Goal: Task Accomplishment & Management: Use online tool/utility

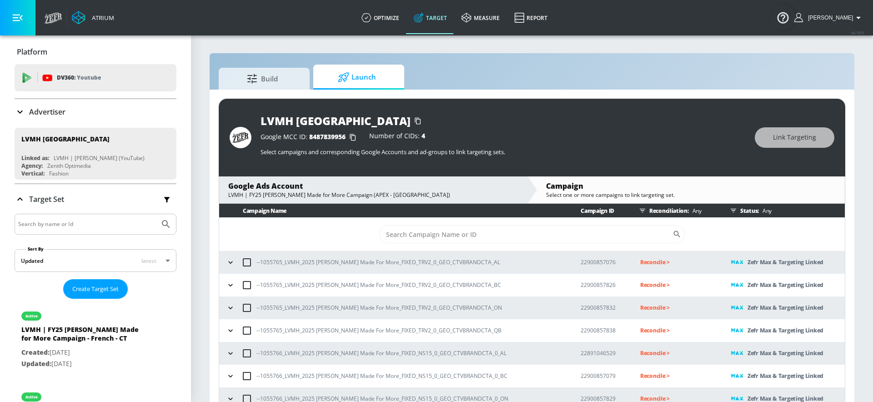
scroll to position [13, 0]
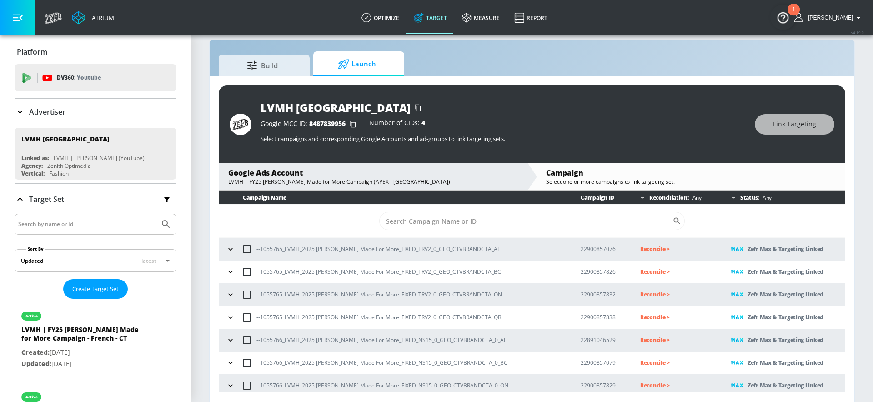
scroll to position [13, 0]
click at [412, 250] on p "--1055765_LVMH_2025 Hennessy Made For More_FIXED_TRV2_0_GEO_CTVBRANDCTA_AL" at bounding box center [378, 249] width 244 height 10
copy p "--1055765_LVMH_2025 Hennessy Made For More_FIXED_TRV2_0_GEO_CTVBRANDCTA_AL"
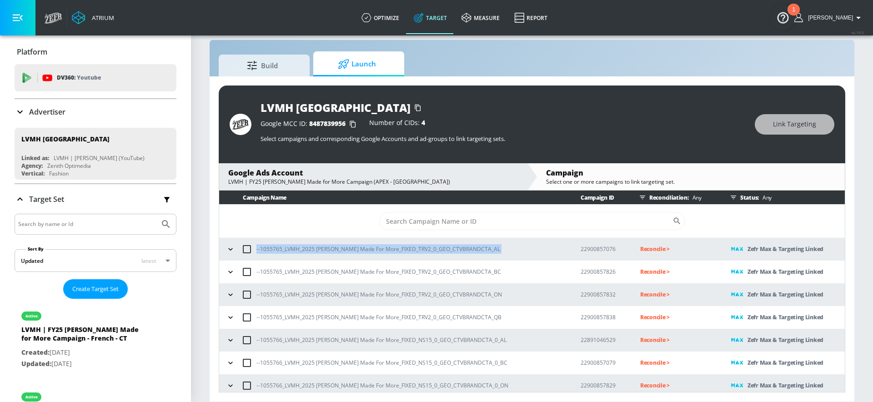
click at [471, 246] on p "--1055765_LVMH_2025 Hennessy Made For More_FIXED_TRV2_0_GEO_CTVBRANDCTA_AL" at bounding box center [378, 249] width 244 height 10
click at [281, 248] on p "--1055765_LVMH_2025 Hennessy Made For More_FIXED_TRV2_0_GEO_CTVBRANDCTA_AL" at bounding box center [378, 249] width 244 height 10
drag, startPoint x: 282, startPoint y: 247, endPoint x: 261, endPoint y: 245, distance: 21.5
click at [261, 245] on p "--1055765_LVMH_2025 Hennessy Made For More_FIXED_TRV2_0_GEO_CTVBRANDCTA_AL" at bounding box center [378, 249] width 244 height 10
copy p "1055765"
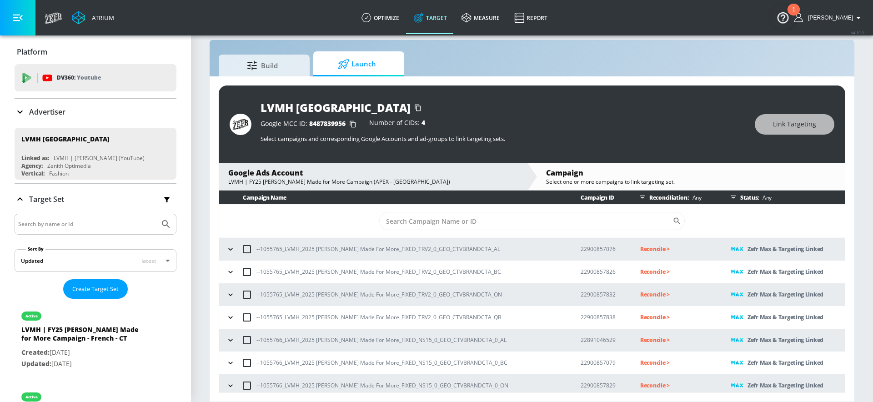
click at [640, 249] on p "Reconcile >" at bounding box center [678, 249] width 76 height 10
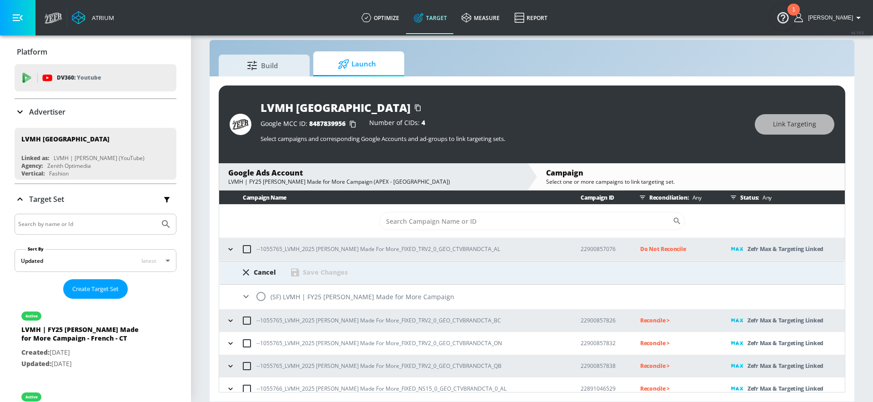
click at [258, 295] on input "radio" at bounding box center [260, 296] width 19 height 19
radio input "true"
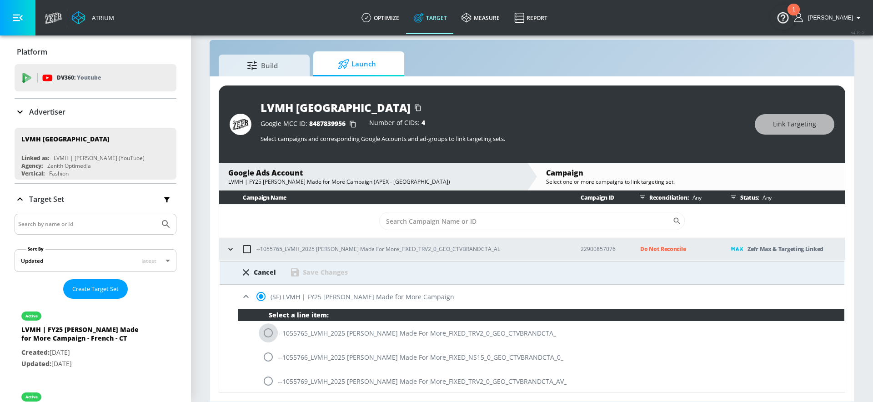
click at [271, 333] on input "radio" at bounding box center [268, 332] width 19 height 19
radio input "true"
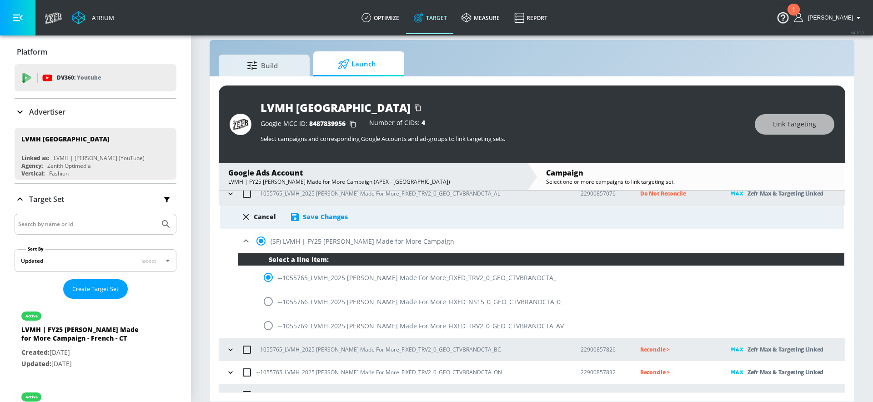
scroll to position [21, 0]
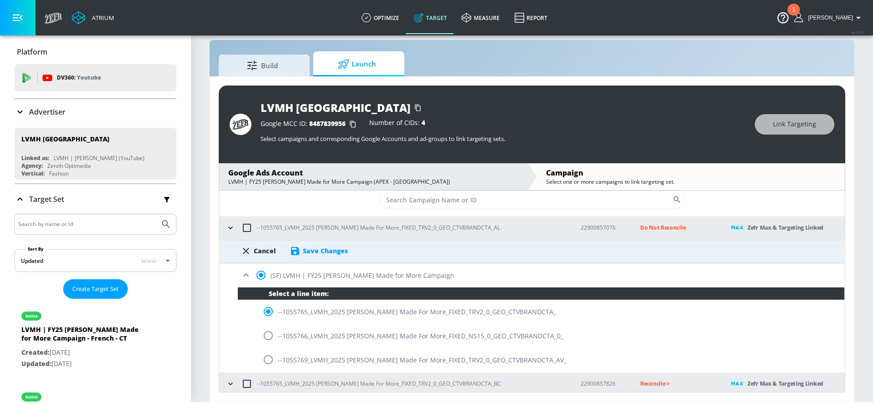
click at [324, 244] on div "Cancel Save Changes" at bounding box center [532, 248] width 625 height 16
click at [323, 246] on div "Save Changes" at bounding box center [325, 250] width 45 height 9
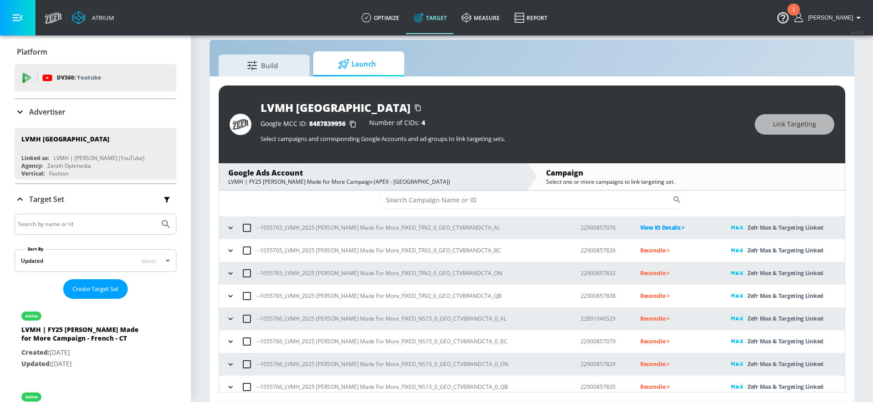
click at [641, 249] on p "Reconcile >" at bounding box center [678, 250] width 76 height 10
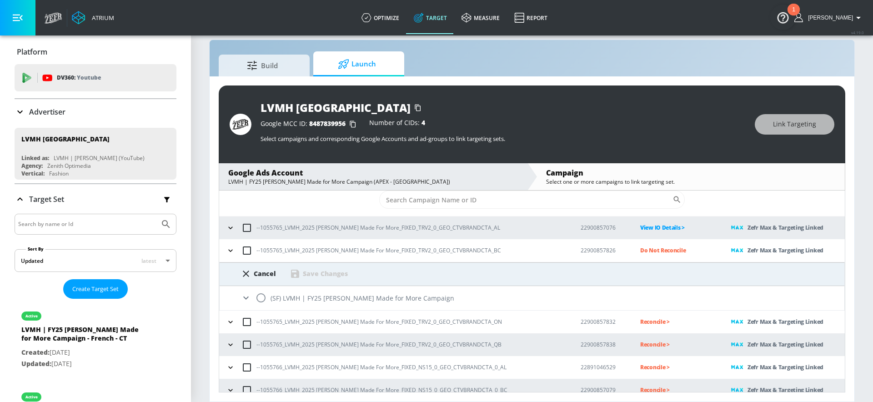
click at [266, 296] on input "radio" at bounding box center [260, 297] width 19 height 19
radio input "true"
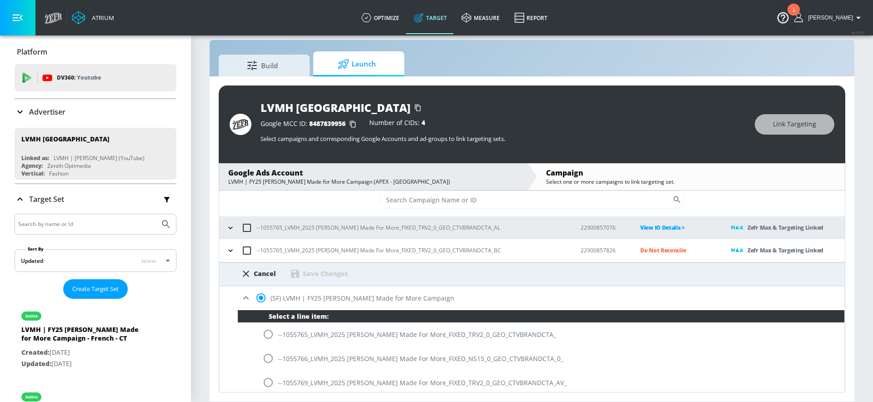
click at [271, 333] on input "radio" at bounding box center [268, 334] width 19 height 19
radio input "true"
click at [335, 272] on div "Save Changes" at bounding box center [325, 273] width 45 height 9
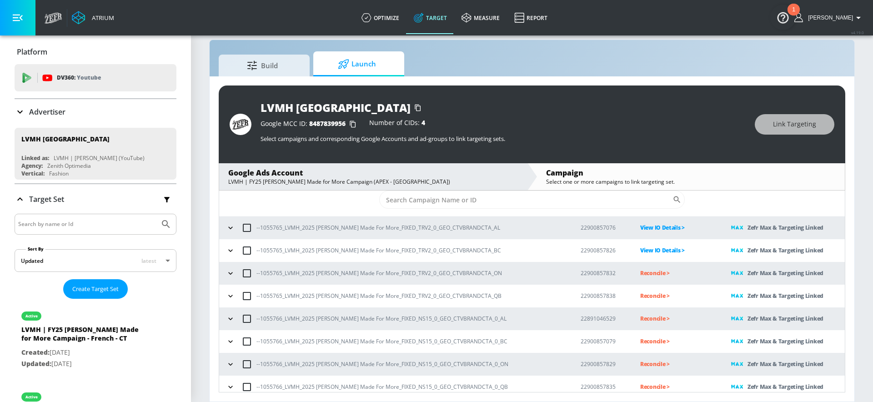
click at [640, 271] on p "Reconcile >" at bounding box center [678, 273] width 76 height 10
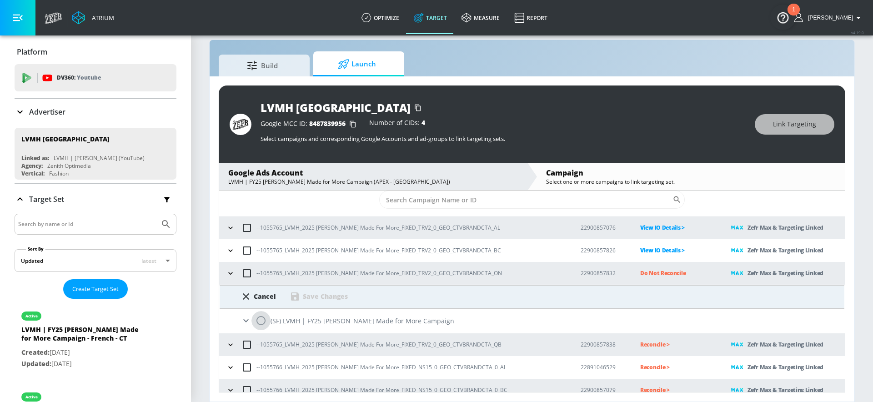
click at [259, 323] on input "radio" at bounding box center [260, 320] width 19 height 19
radio input "true"
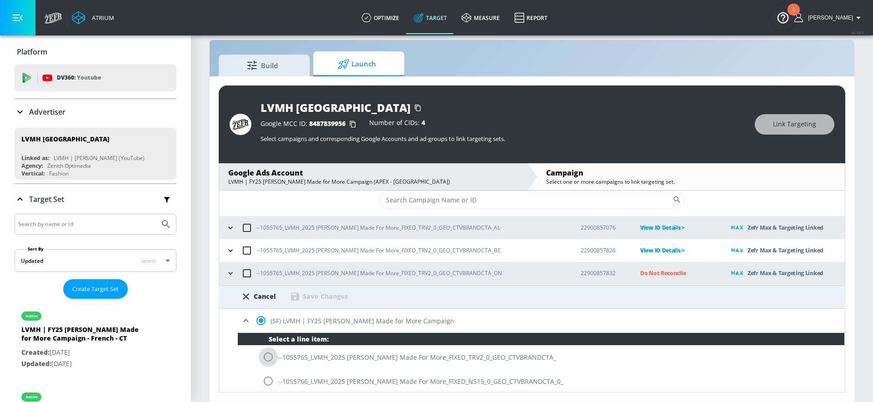
click at [270, 355] on input "radio" at bounding box center [268, 356] width 19 height 19
radio input "true"
click at [311, 298] on div "Save Changes" at bounding box center [325, 296] width 45 height 9
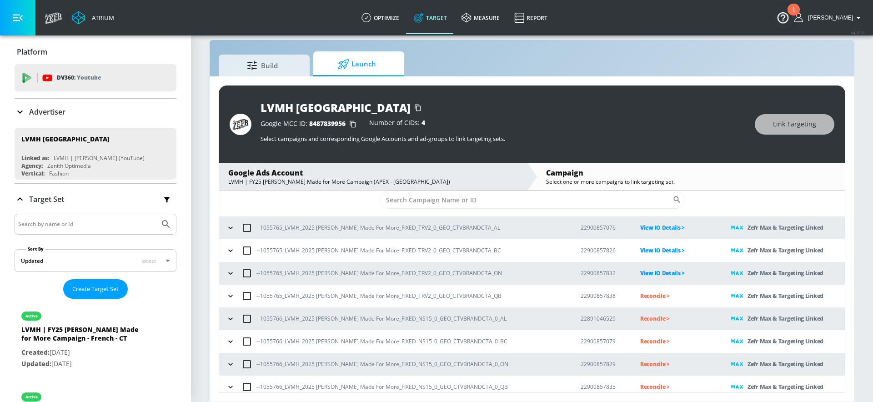
click at [648, 296] on p "Reconcile >" at bounding box center [678, 296] width 76 height 10
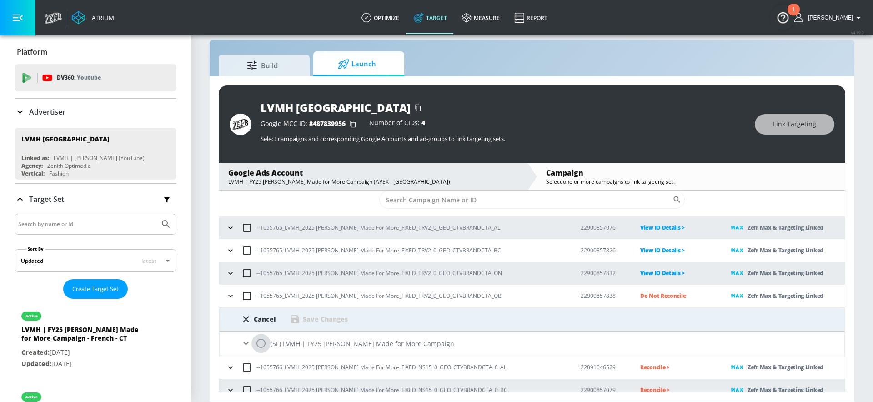
click at [264, 341] on input "radio" at bounding box center [260, 343] width 19 height 19
radio input "true"
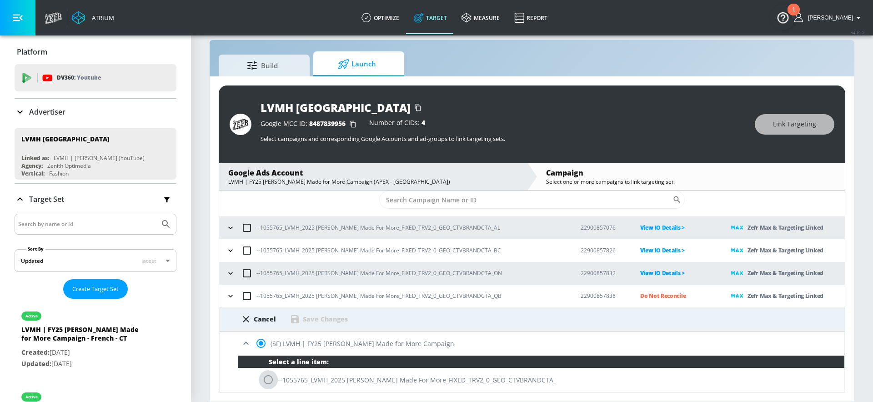
click at [269, 372] on input "radio" at bounding box center [268, 379] width 19 height 19
radio input "true"
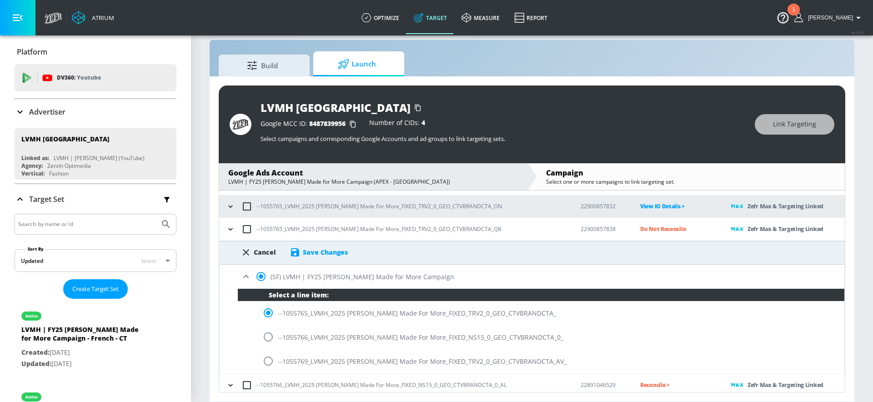
scroll to position [94, 0]
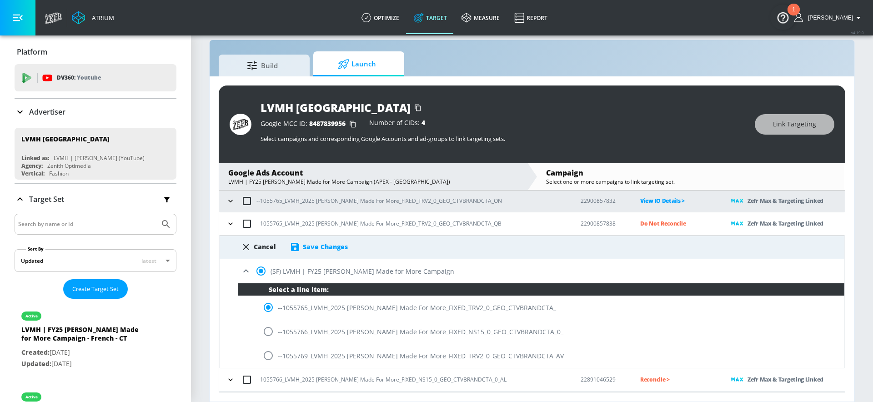
click at [324, 249] on div "Save Changes" at bounding box center [325, 246] width 45 height 9
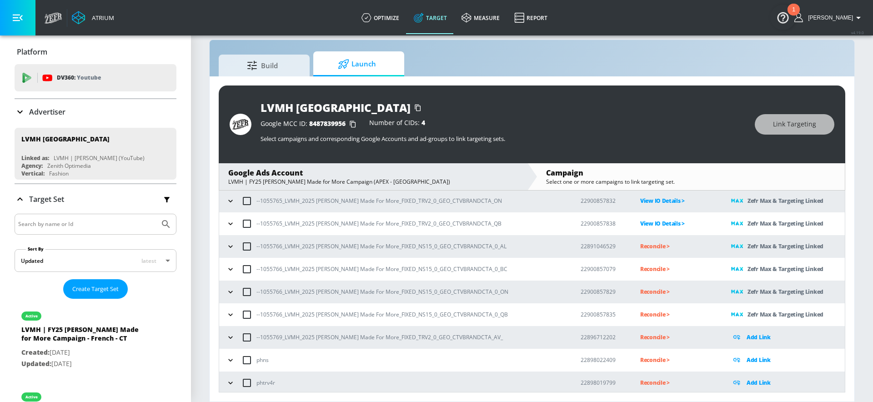
click at [228, 337] on icon "button" at bounding box center [230, 337] width 9 height 9
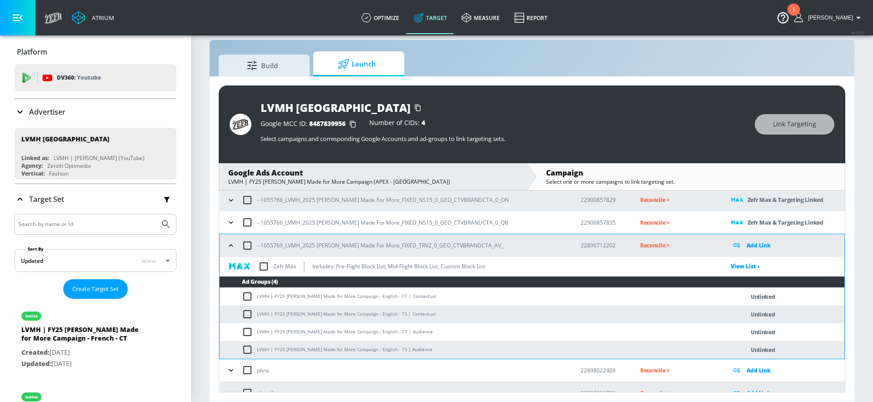
scroll to position [184, 0]
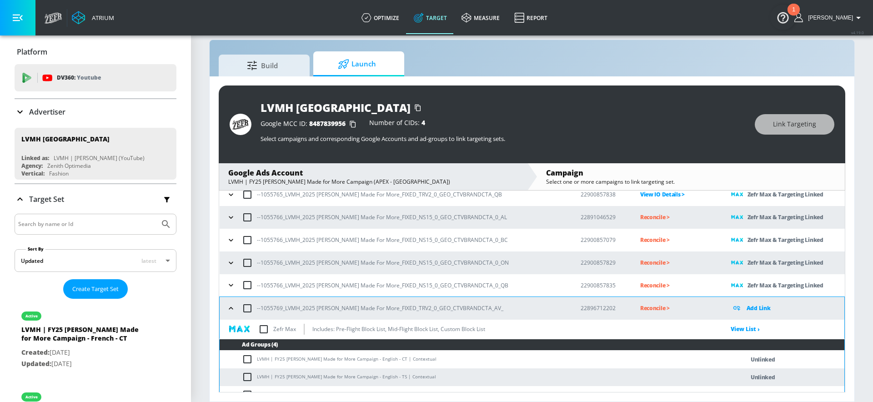
click at [227, 307] on icon "button" at bounding box center [230, 308] width 9 height 9
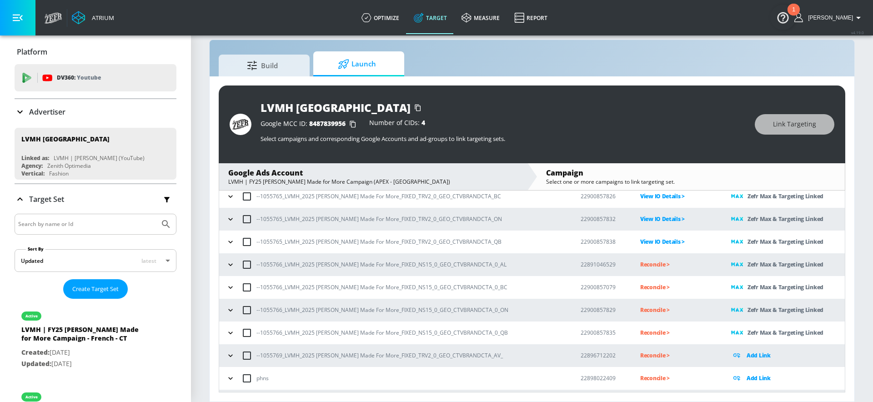
scroll to position [69, 0]
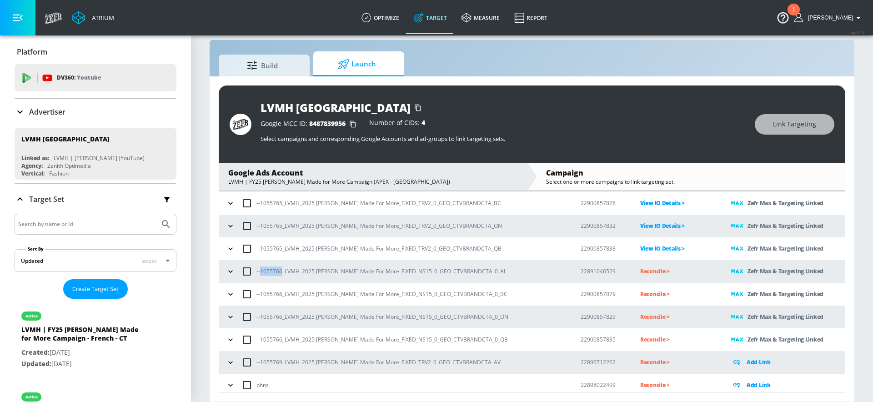
drag, startPoint x: 281, startPoint y: 269, endPoint x: 260, endPoint y: 267, distance: 21.9
click at [260, 267] on p "--1055766_LVMH_2025 Hennessy Made For More_FIXED_NS15_0_GEO_CTVBRANDCTA_0_AL" at bounding box center [381, 271] width 250 height 10
copy p "1055766"
click at [640, 270] on p "Reconcile >" at bounding box center [678, 271] width 76 height 10
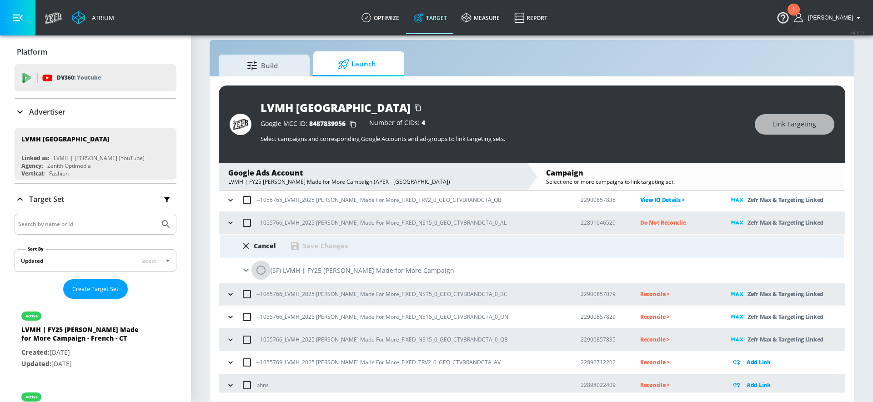
click at [259, 272] on input "radio" at bounding box center [260, 270] width 19 height 19
radio input "true"
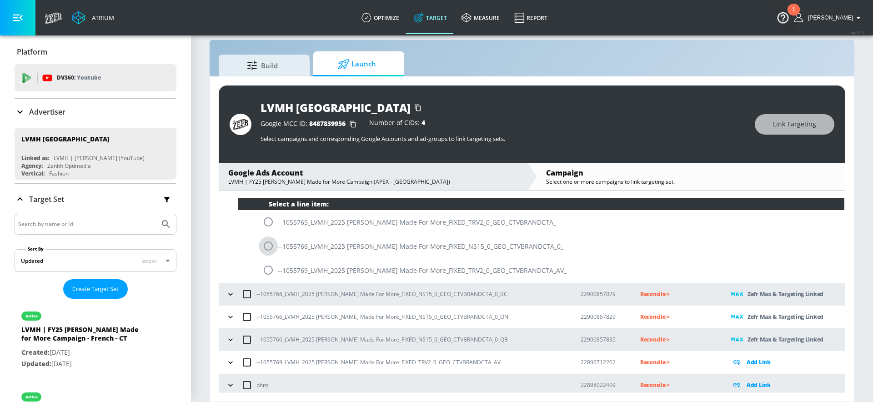
click at [266, 251] on input "radio" at bounding box center [268, 245] width 19 height 19
radio input "true"
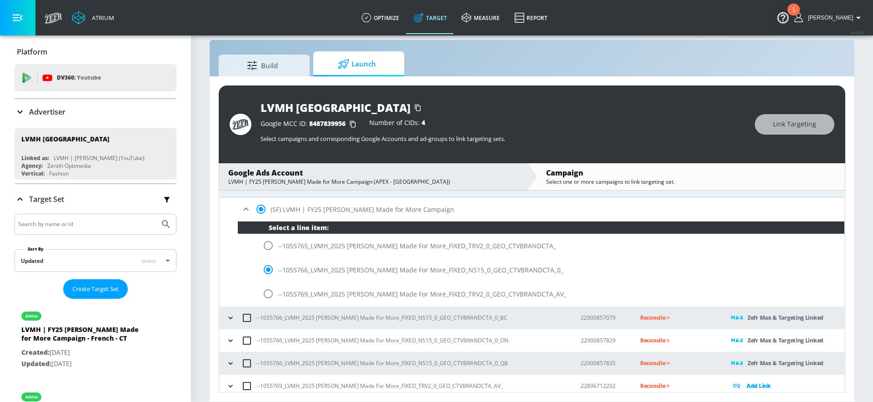
scroll to position [143, 0]
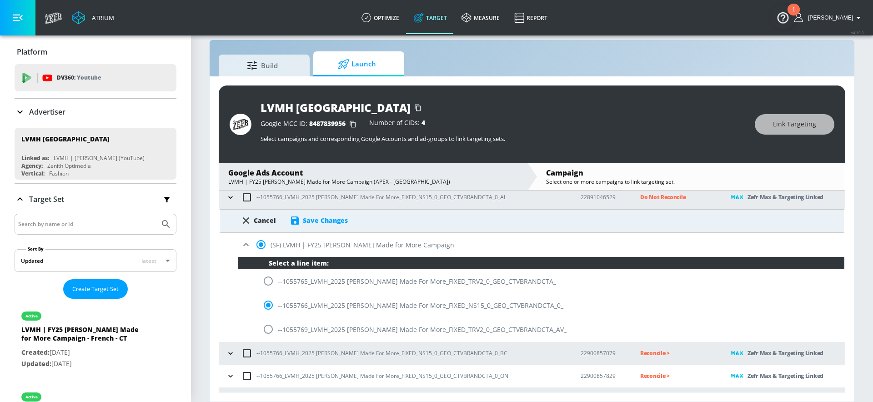
click at [318, 221] on div "Save Changes" at bounding box center [325, 220] width 45 height 9
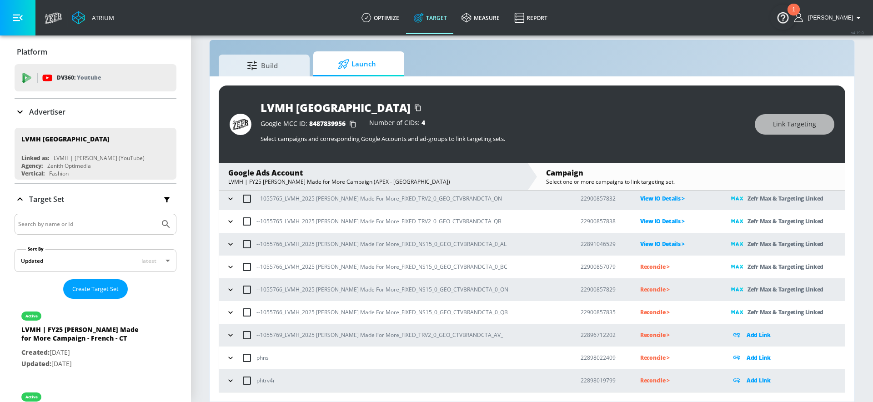
scroll to position [96, 0]
click at [640, 265] on p "Reconcile >" at bounding box center [678, 266] width 76 height 10
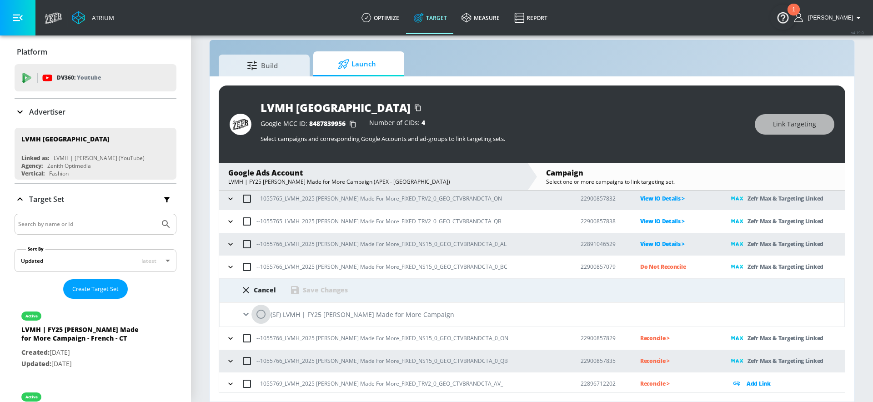
click at [263, 315] on input "radio" at bounding box center [260, 314] width 19 height 19
radio input "true"
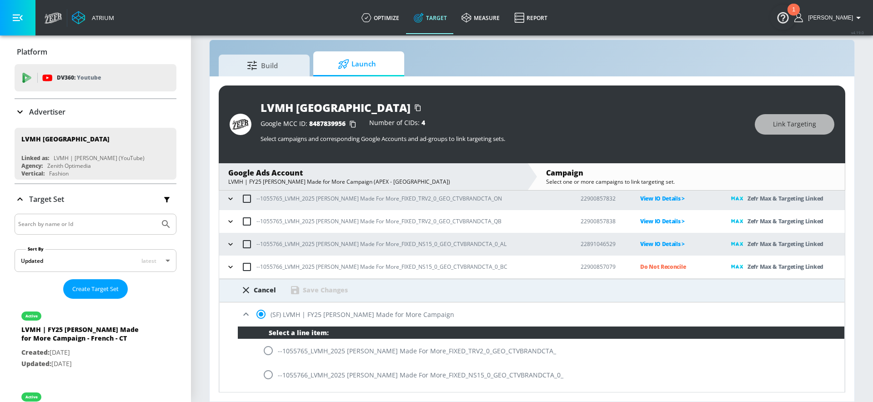
click at [267, 372] on input "radio" at bounding box center [268, 374] width 19 height 19
radio input "true"
click at [322, 289] on div "Save Changes" at bounding box center [325, 290] width 45 height 9
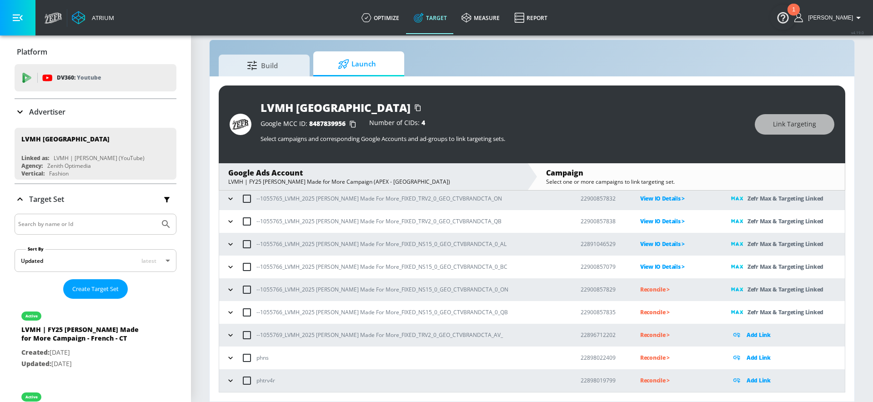
click at [649, 288] on p "Reconcile >" at bounding box center [678, 289] width 76 height 10
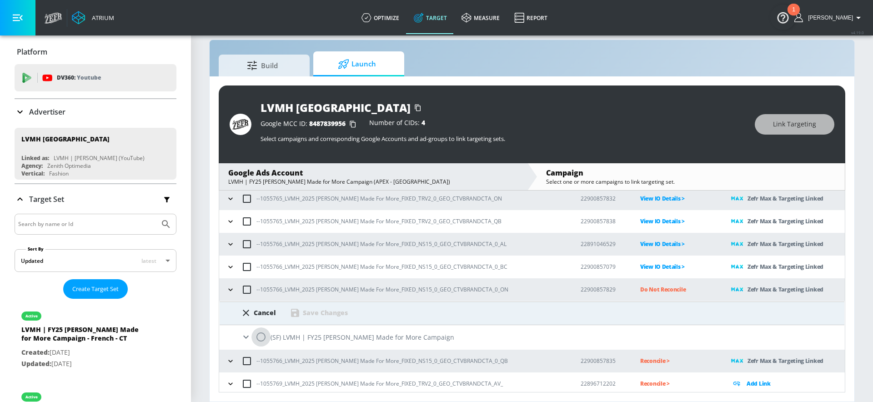
click at [263, 336] on input "radio" at bounding box center [260, 336] width 19 height 19
radio input "true"
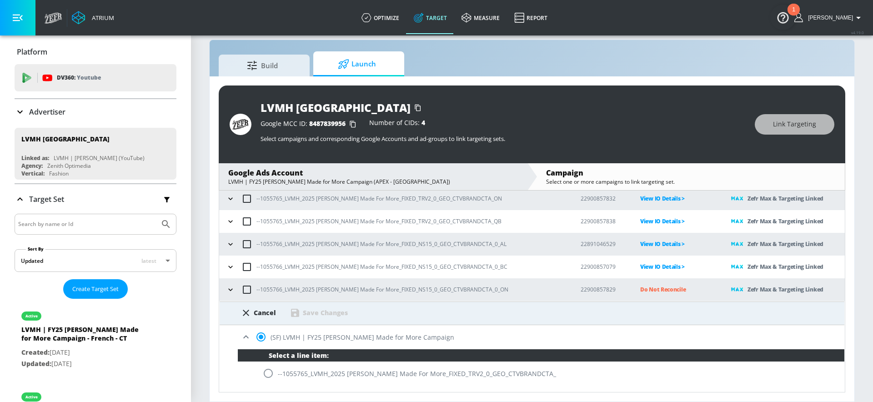
scroll to position [202, 0]
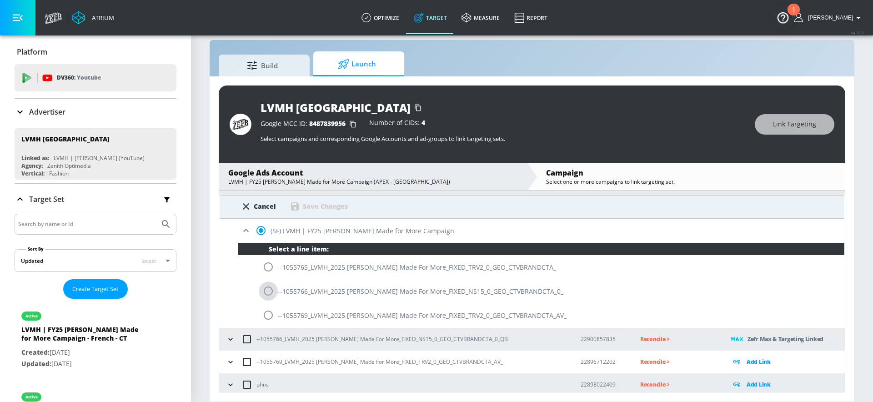
click at [267, 293] on input "radio" at bounding box center [268, 290] width 19 height 19
radio input "true"
click at [316, 205] on div "Save Changes" at bounding box center [325, 206] width 45 height 9
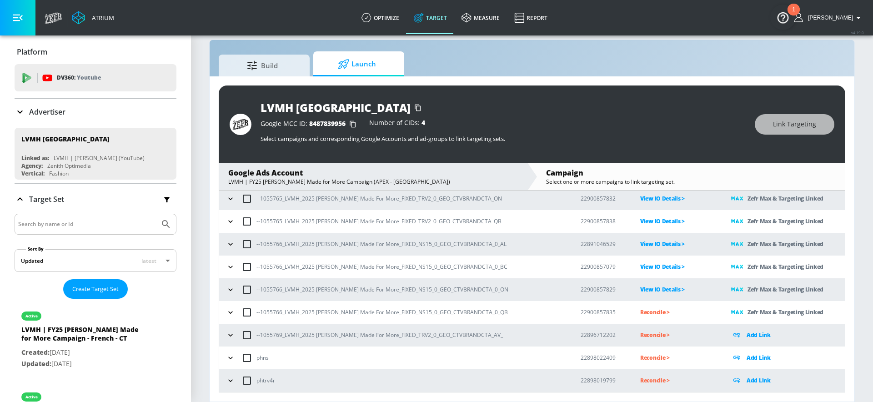
scroll to position [96, 0]
click at [640, 314] on p "Reconcile >" at bounding box center [678, 312] width 76 height 10
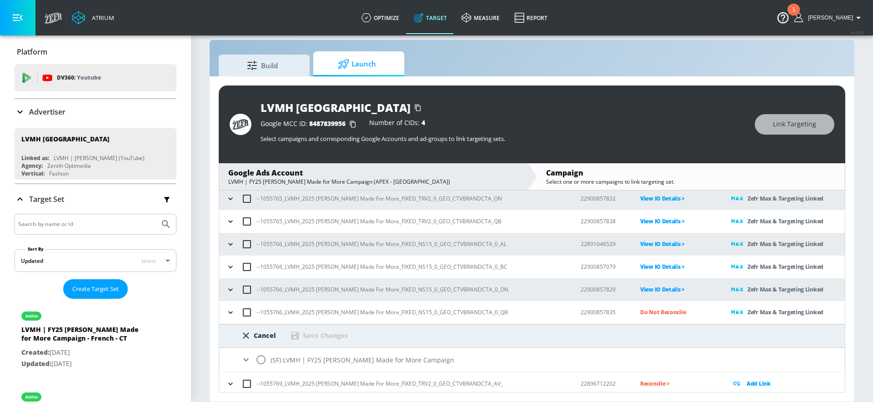
click at [263, 353] on input "radio" at bounding box center [260, 359] width 19 height 19
radio input "true"
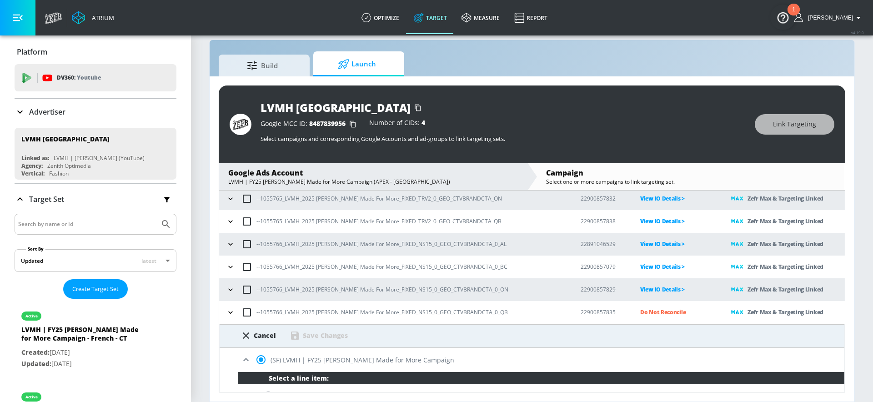
scroll to position [225, 0]
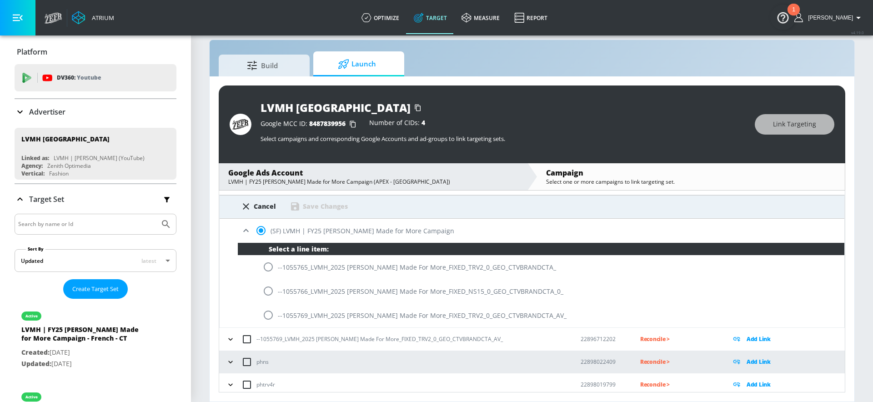
click at [266, 294] on input "radio" at bounding box center [268, 290] width 19 height 19
radio input "true"
click at [319, 199] on div "Cancel Save Changes" at bounding box center [532, 204] width 625 height 16
click at [319, 205] on div "Save Changes" at bounding box center [325, 206] width 45 height 9
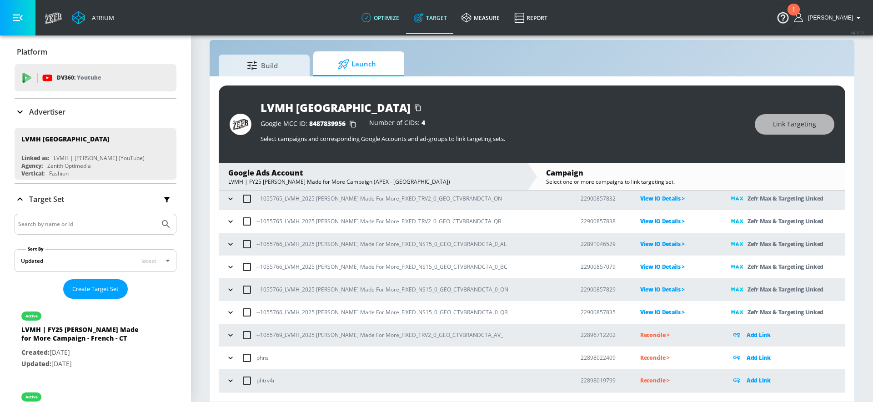
scroll to position [96, 0]
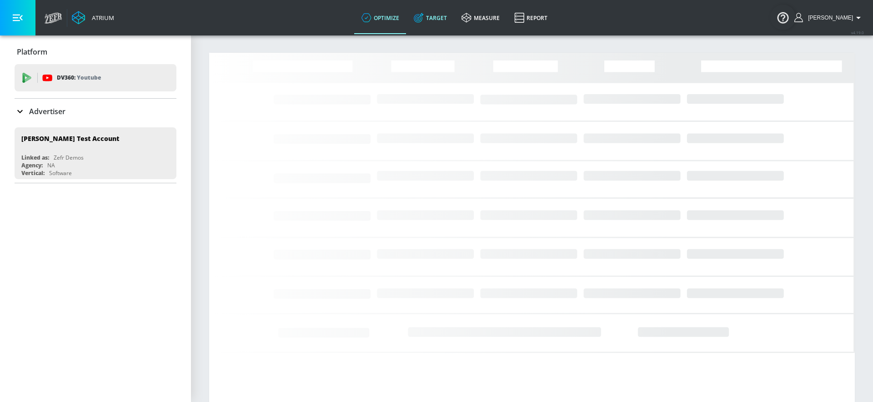
click at [447, 13] on link "Target" at bounding box center [431, 17] width 48 height 33
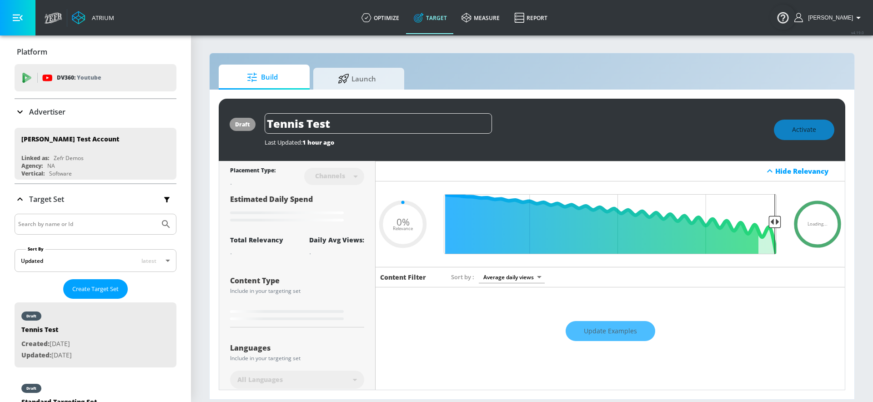
click at [115, 109] on div "Advertiser" at bounding box center [96, 111] width 162 height 11
type input "0.05"
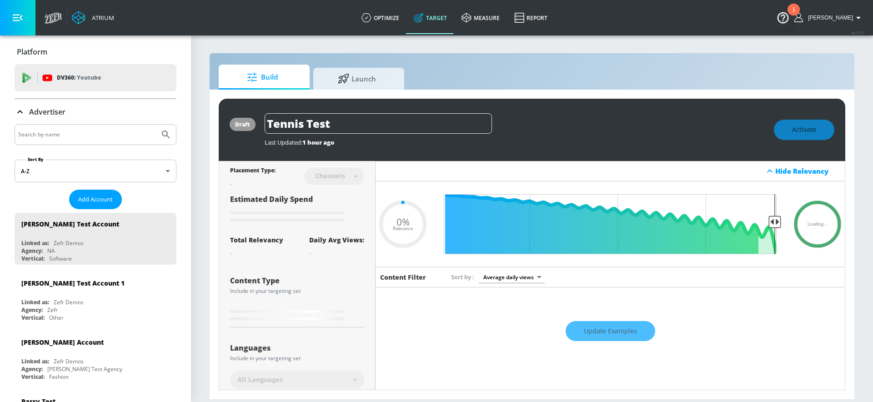
click at [64, 138] on input "Search by name" at bounding box center [87, 135] width 138 height 12
type input "air canada"
click at [156, 125] on button "Submit Search" at bounding box center [166, 135] width 20 height 20
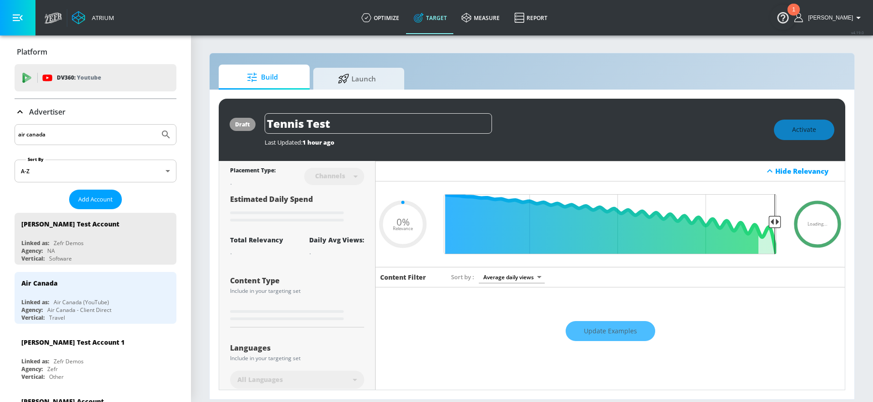
type input "0.7"
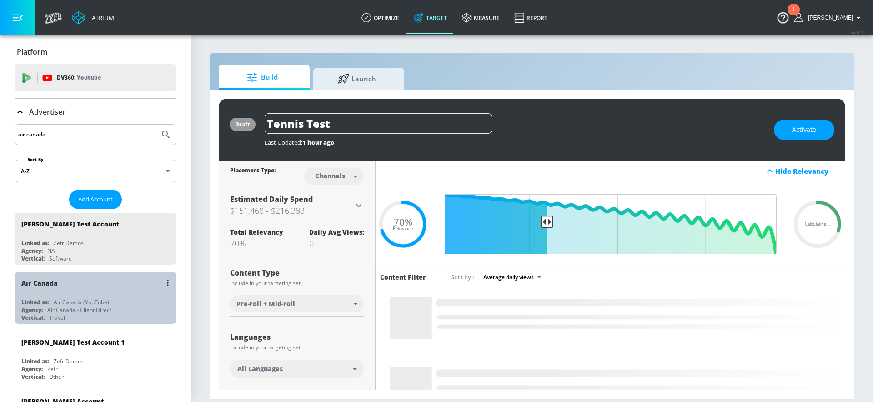
click at [64, 305] on div "Air Canada (YouTube)" at bounding box center [81, 302] width 55 height 8
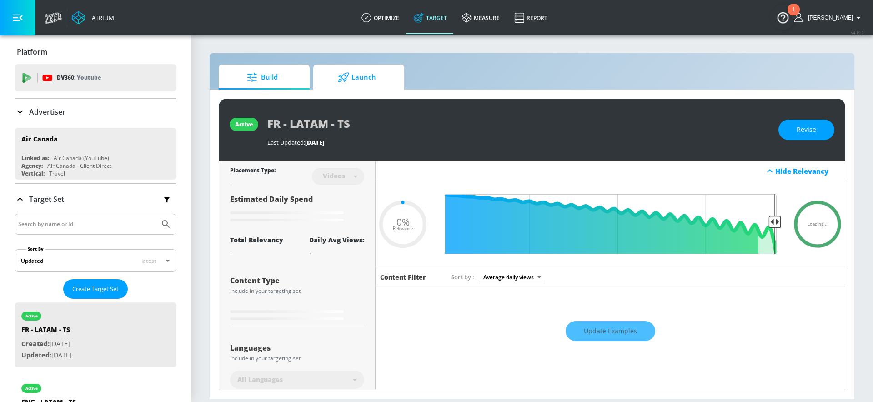
type input "0.46"
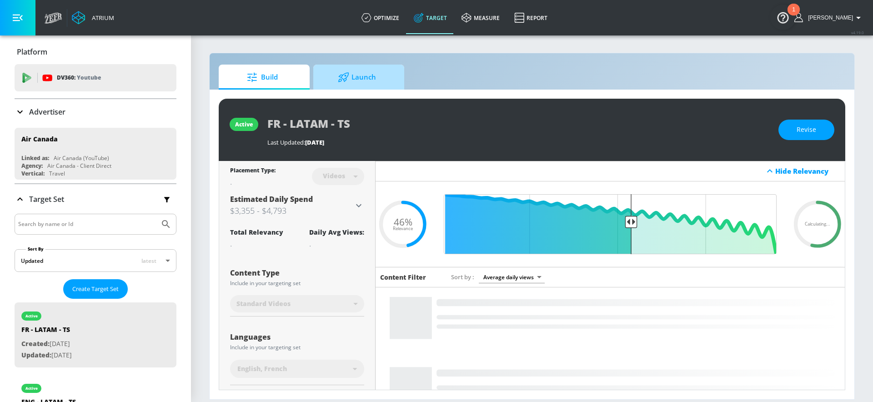
click at [339, 80] on icon at bounding box center [343, 77] width 10 height 10
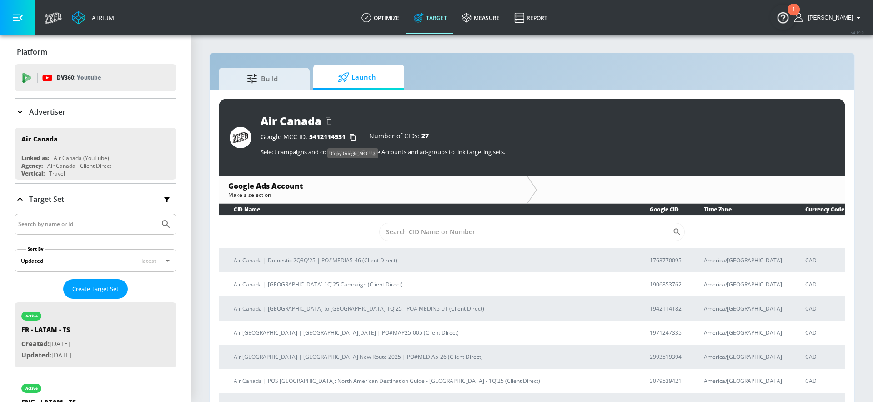
click at [348, 134] on icon "button" at bounding box center [353, 137] width 15 height 15
